Goal: Check status: Check status

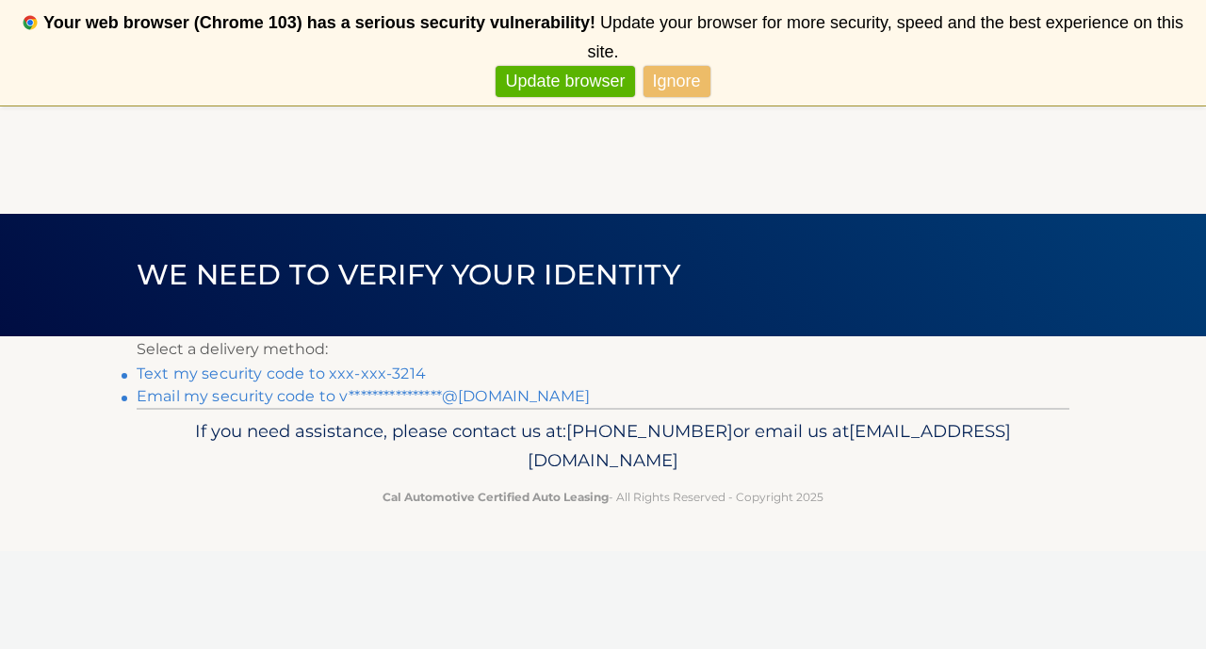
click at [352, 377] on link "Text my security code to xxx-xxx-3214" at bounding box center [281, 374] width 289 height 18
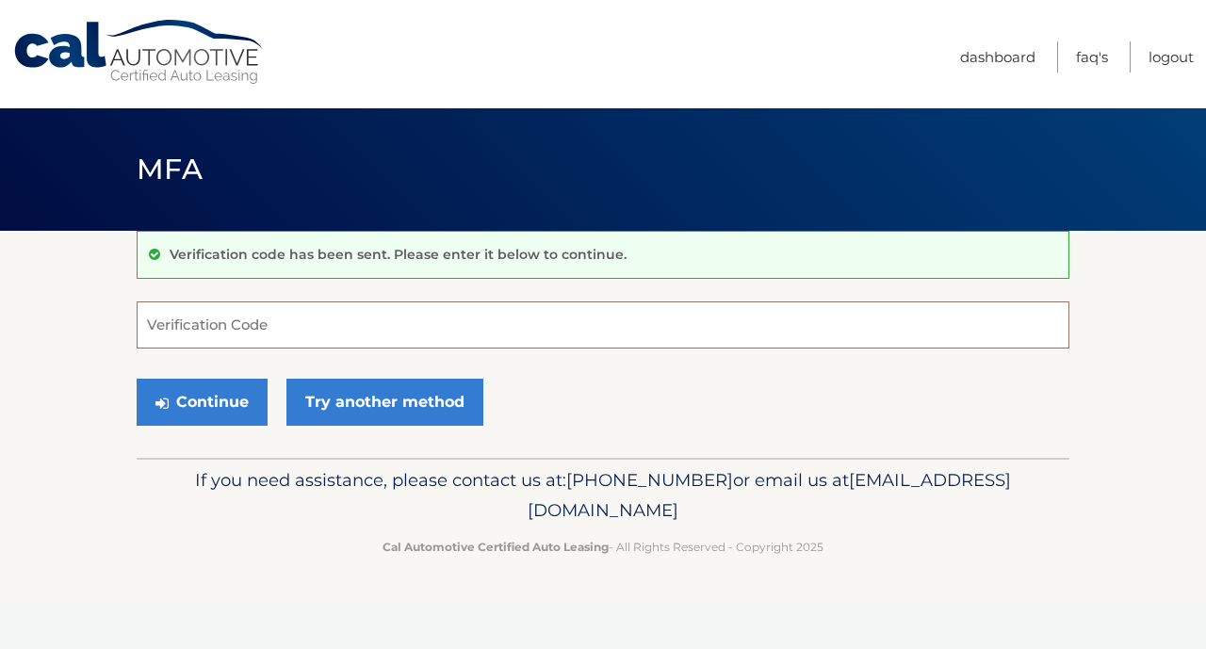
click at [336, 332] on input "Verification Code" at bounding box center [603, 324] width 933 height 47
type input "956576"
click at [194, 408] on button "Continue" at bounding box center [202, 402] width 131 height 47
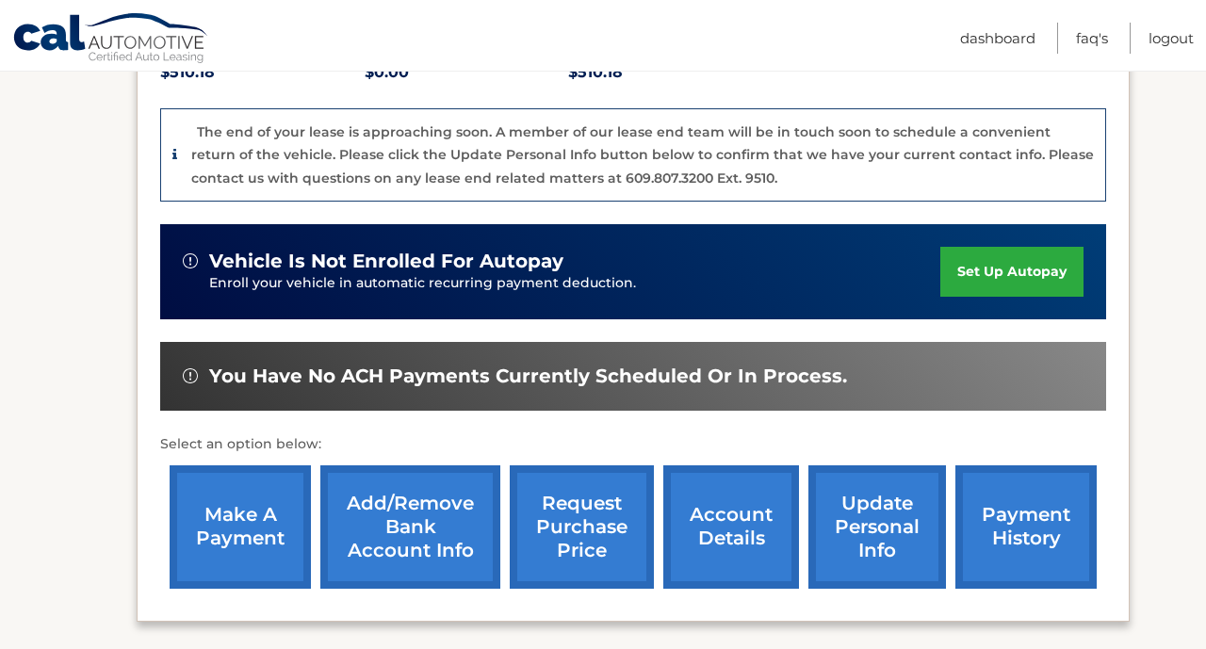
scroll to position [474, 0]
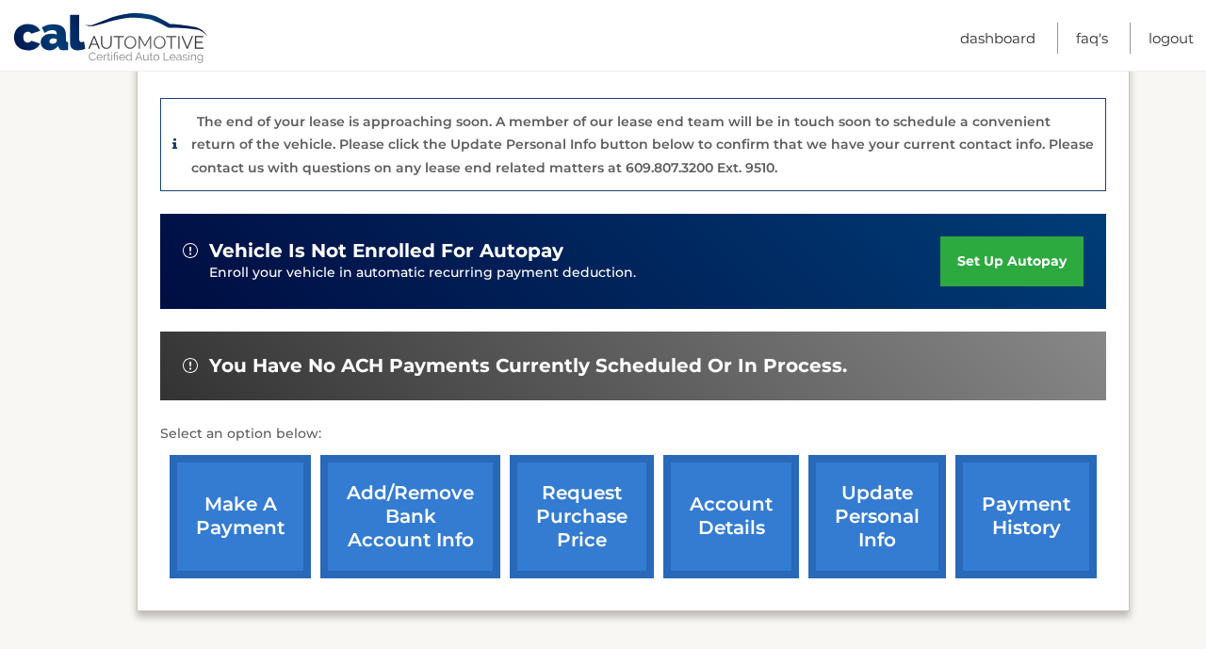
click at [1047, 471] on link "payment history" at bounding box center [1025, 516] width 141 height 123
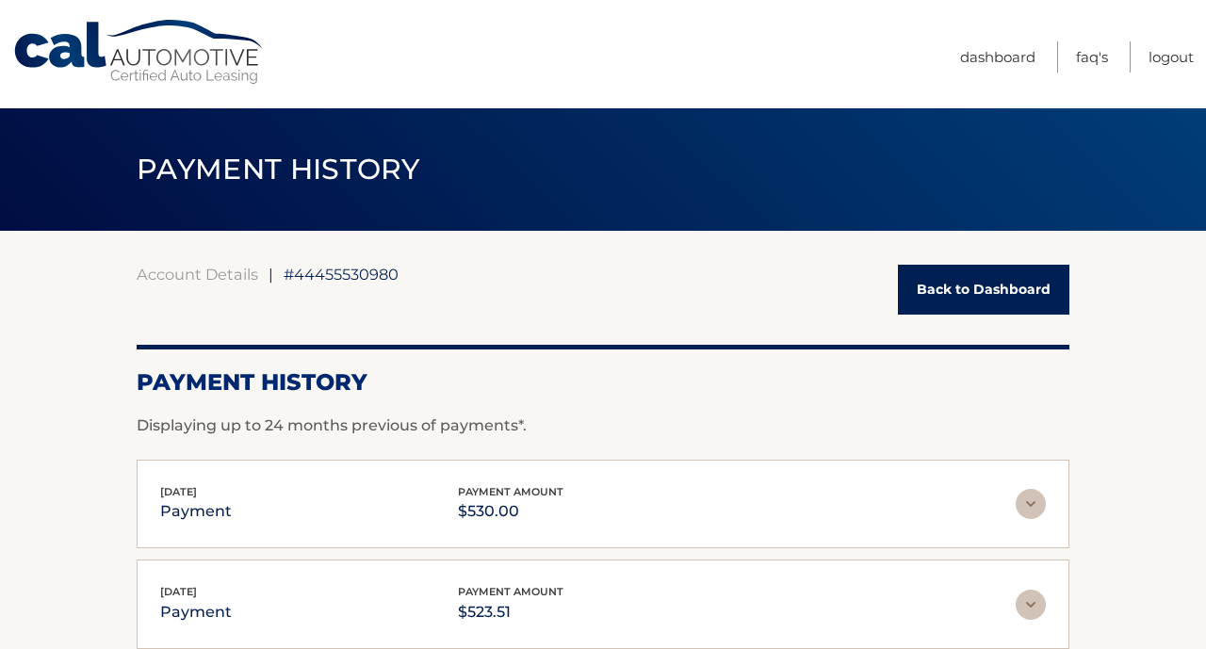
click at [995, 299] on link "Back to Dashboard" at bounding box center [983, 290] width 171 height 50
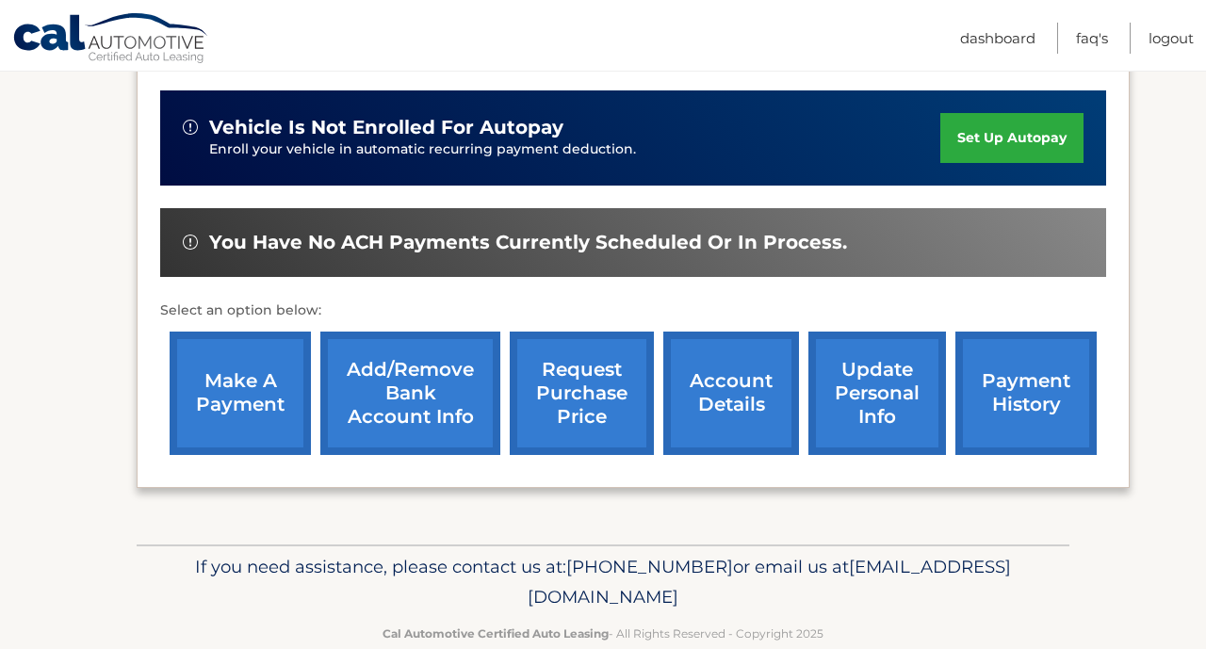
scroll to position [595, 0]
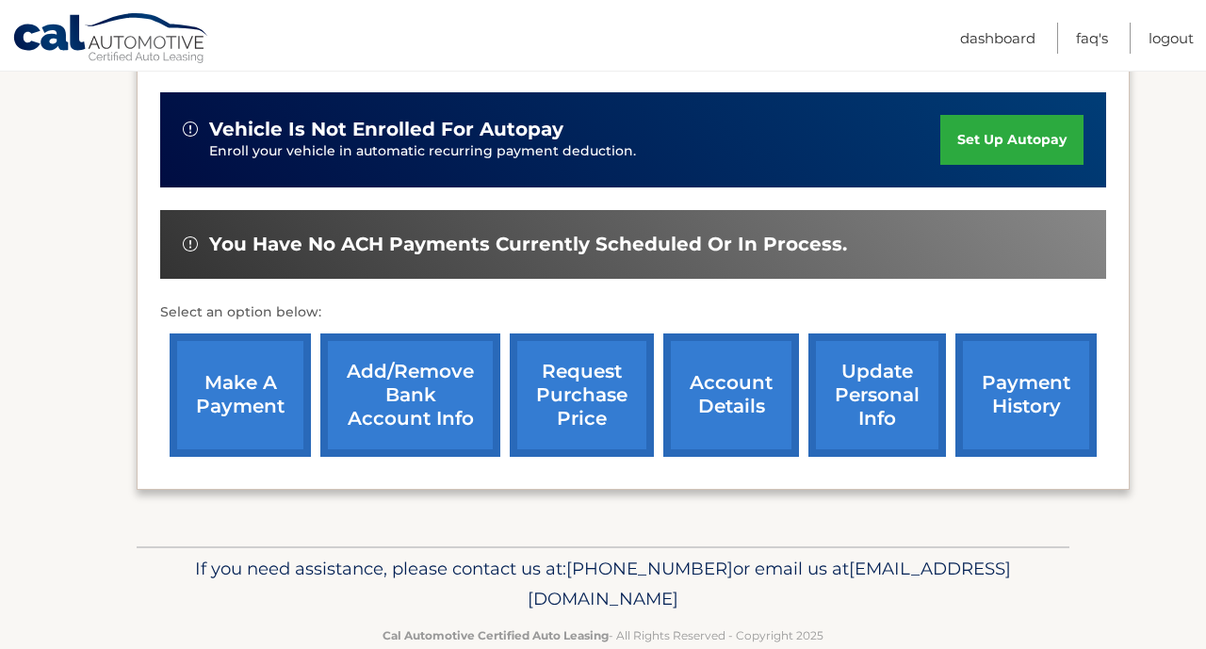
click at [628, 362] on link "request purchase price" at bounding box center [582, 394] width 144 height 123
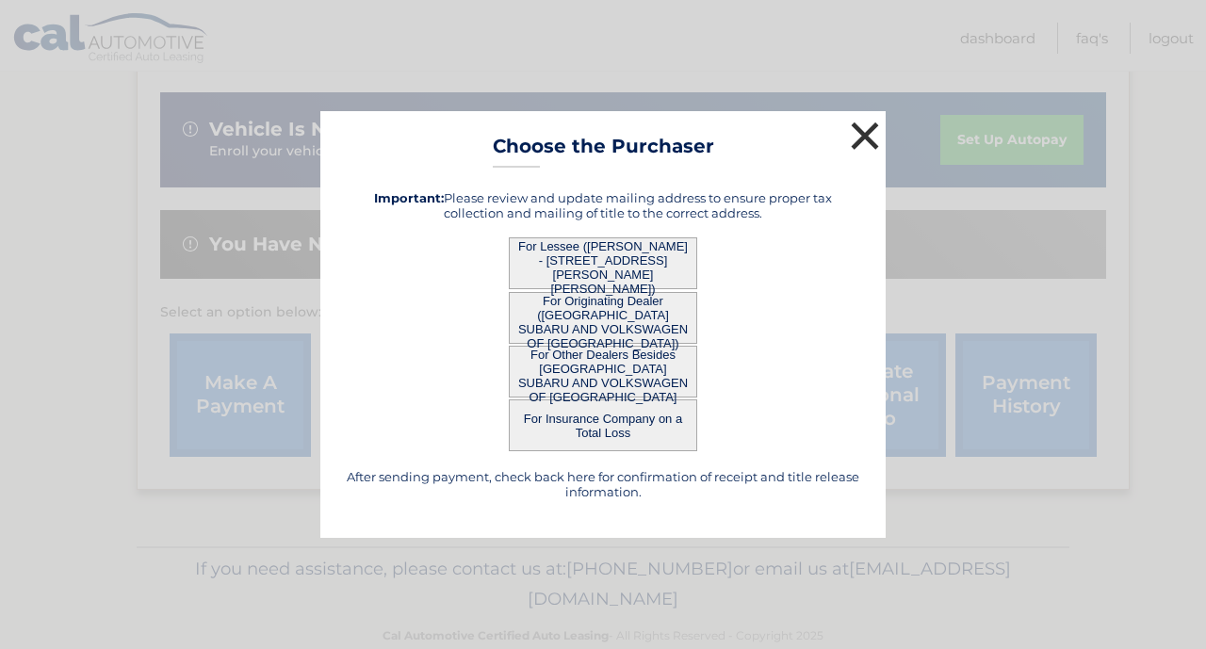
drag, startPoint x: 863, startPoint y: 147, endPoint x: 842, endPoint y: 269, distance: 124.2
click at [842, 269] on div "× Choose the Purchaser After sending payment, check back here for confirmation …" at bounding box center [602, 324] width 565 height 427
click at [865, 139] on button "×" at bounding box center [865, 136] width 38 height 38
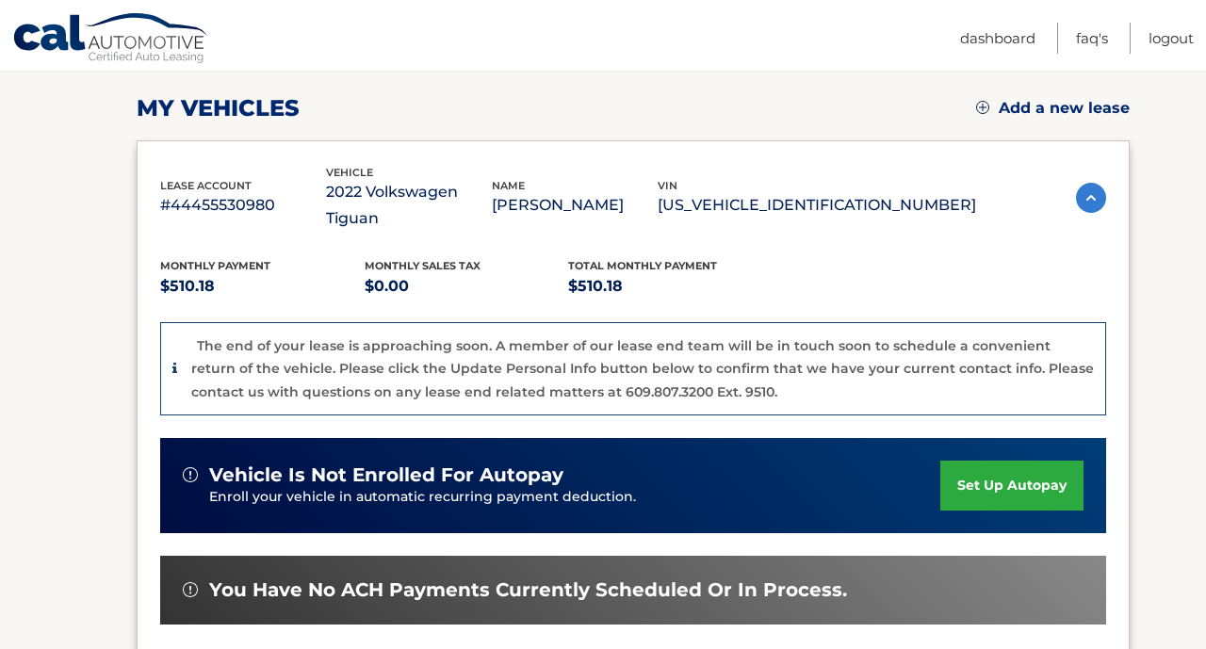
scroll to position [236, 0]
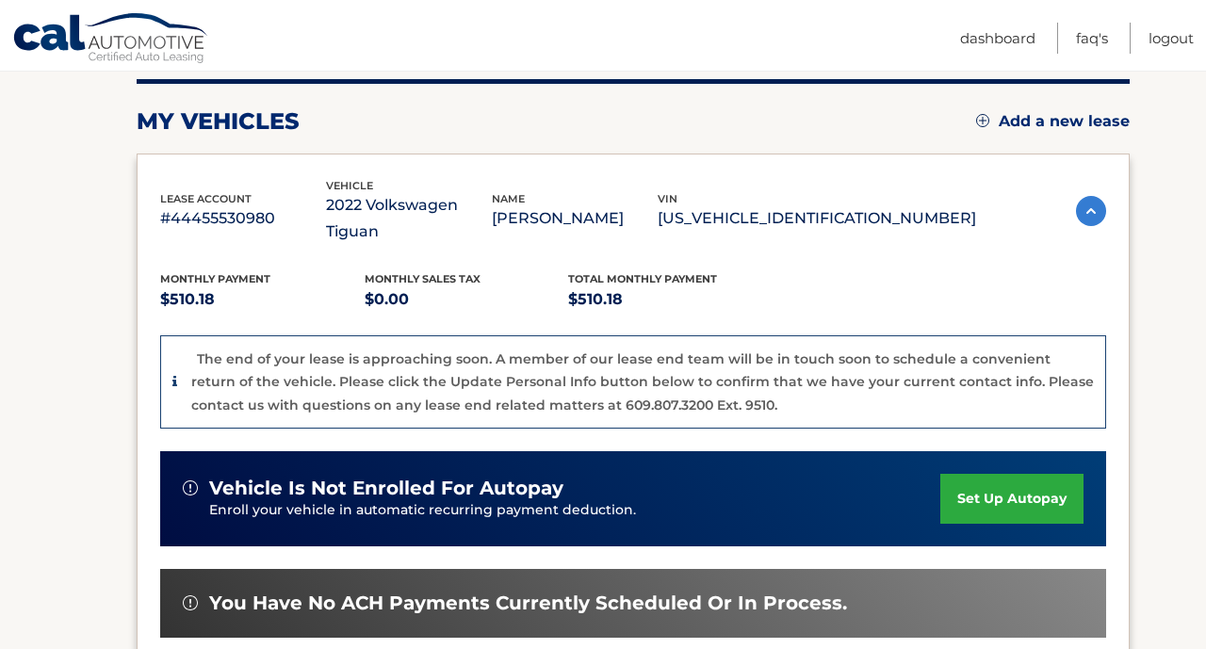
click at [795, 270] on div "Monthly Payment $510.18 Monthly sales Tax $0.00 Total Monthly Payment $510.18" at bounding box center [568, 291] width 816 height 42
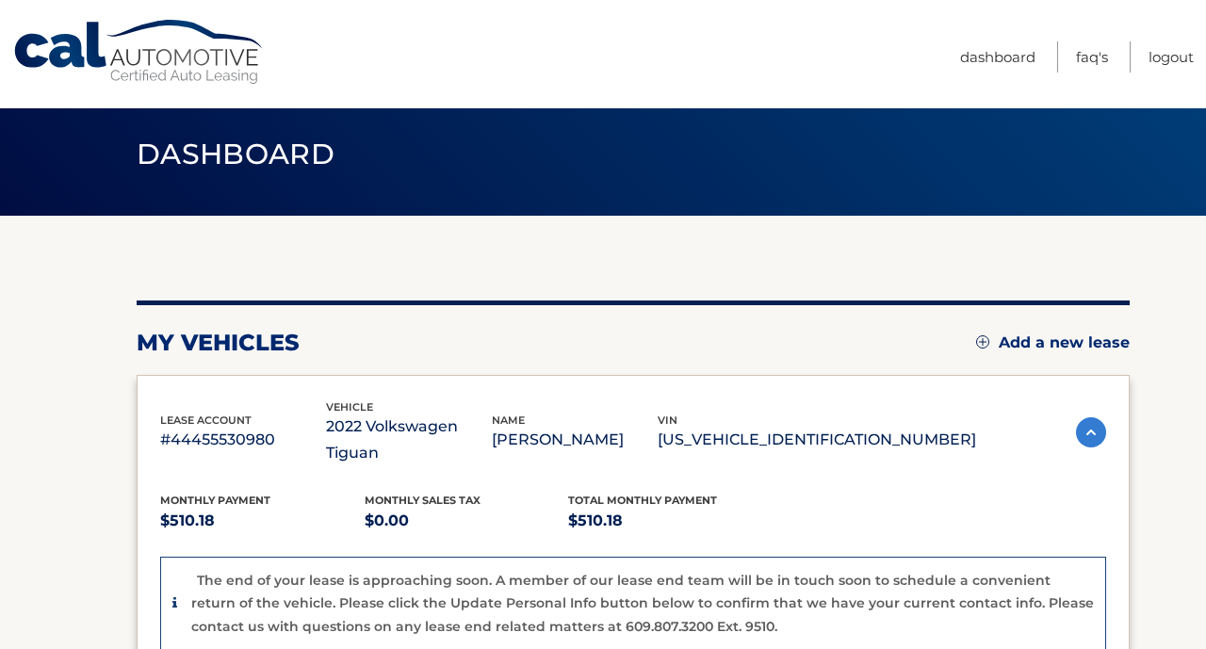
scroll to position [0, 0]
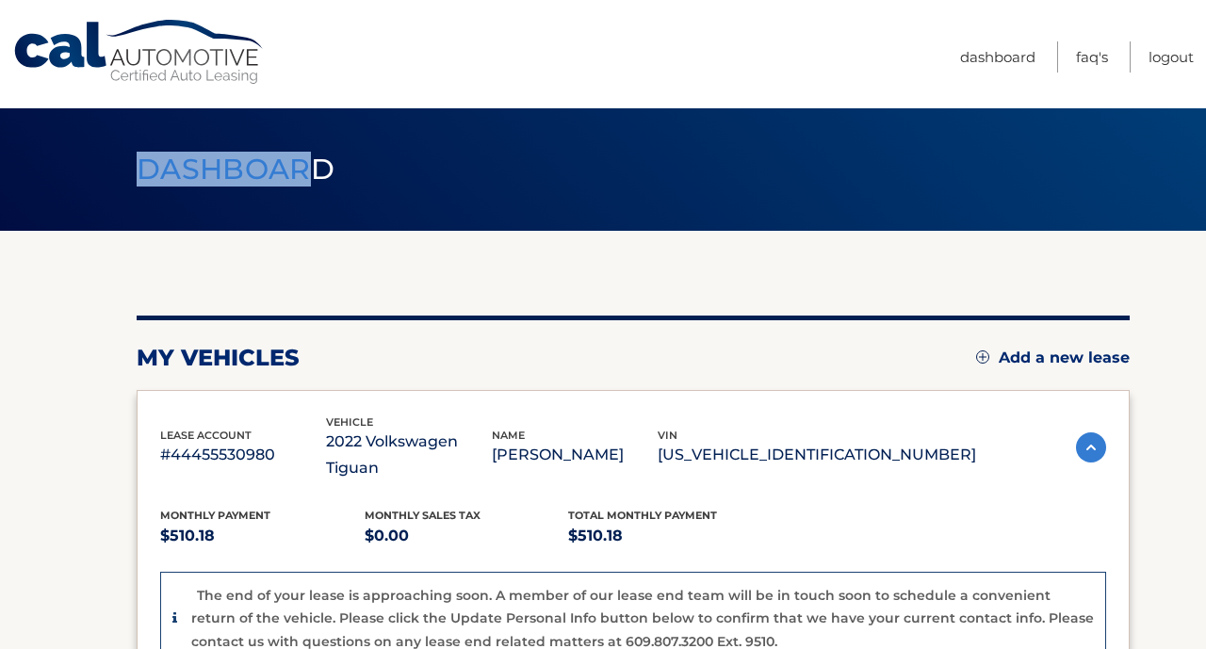
drag, startPoint x: 130, startPoint y: 173, endPoint x: 315, endPoint y: 180, distance: 184.7
click at [315, 181] on h1 "Dashboard" at bounding box center [236, 170] width 240 height 50
click at [324, 179] on span "Dashboard" at bounding box center [236, 169] width 198 height 35
drag, startPoint x: 330, startPoint y: 175, endPoint x: 146, endPoint y: 171, distance: 183.7
click at [146, 171] on span "Dashboard" at bounding box center [236, 169] width 198 height 35
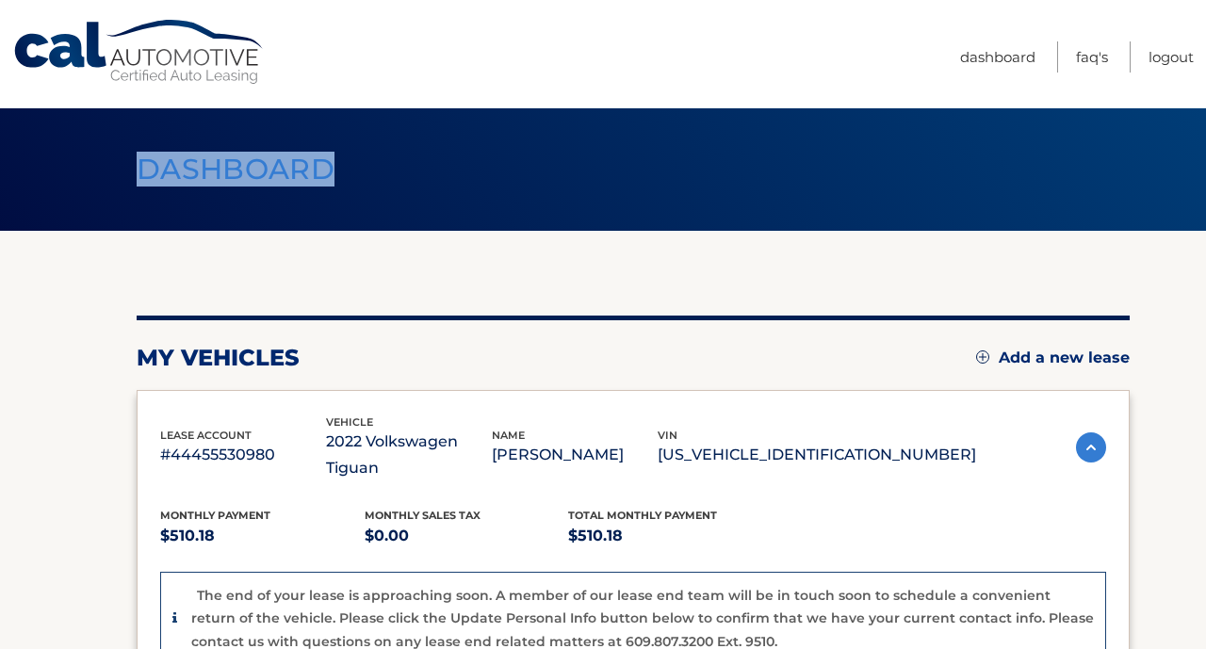
click at [146, 171] on span "Dashboard" at bounding box center [236, 169] width 198 height 35
drag, startPoint x: 146, startPoint y: 171, endPoint x: 326, endPoint y: 177, distance: 180.0
click at [326, 178] on span "Dashboard" at bounding box center [236, 169] width 198 height 35
click at [326, 177] on span "Dashboard" at bounding box center [236, 169] width 198 height 35
drag, startPoint x: 308, startPoint y: 172, endPoint x: 133, endPoint y: 161, distance: 175.6
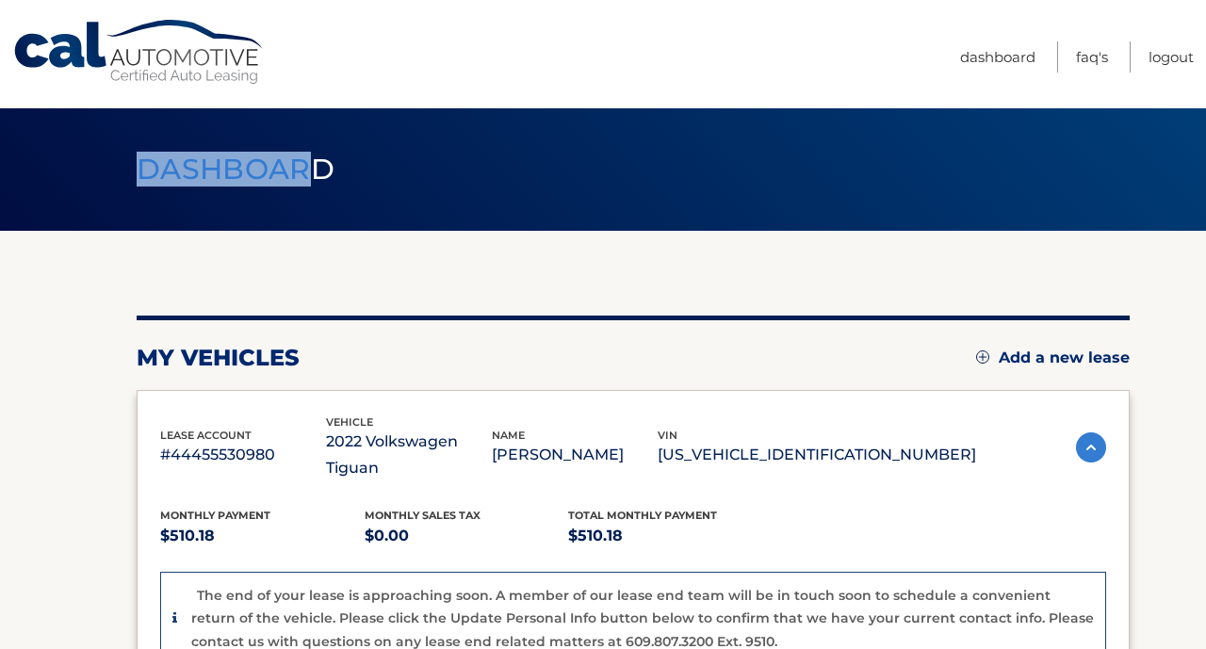
click at [133, 161] on h1 "Dashboard" at bounding box center [236, 170] width 240 height 50
click at [134, 161] on h1 "Dashboard" at bounding box center [236, 170] width 240 height 50
